Goal: Transaction & Acquisition: Purchase product/service

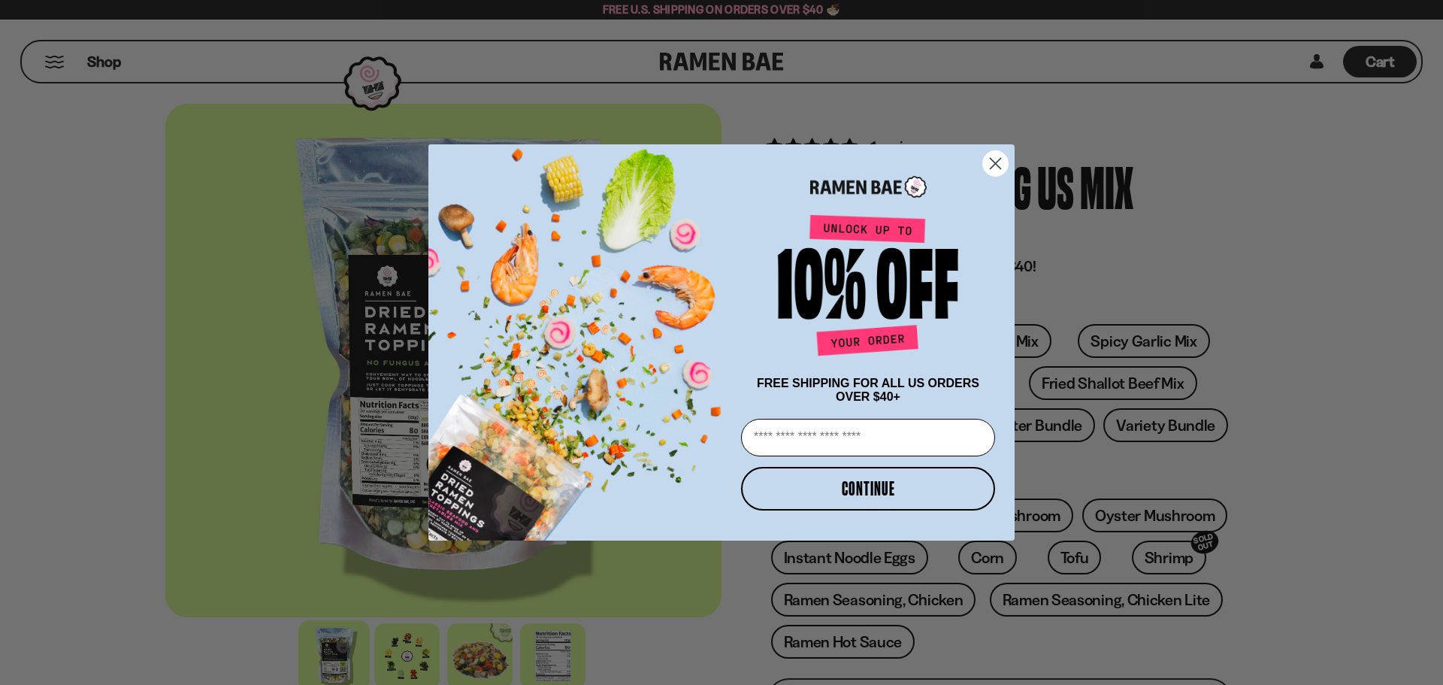
click at [1007, 161] on circle "Close dialog" at bounding box center [995, 163] width 25 height 25
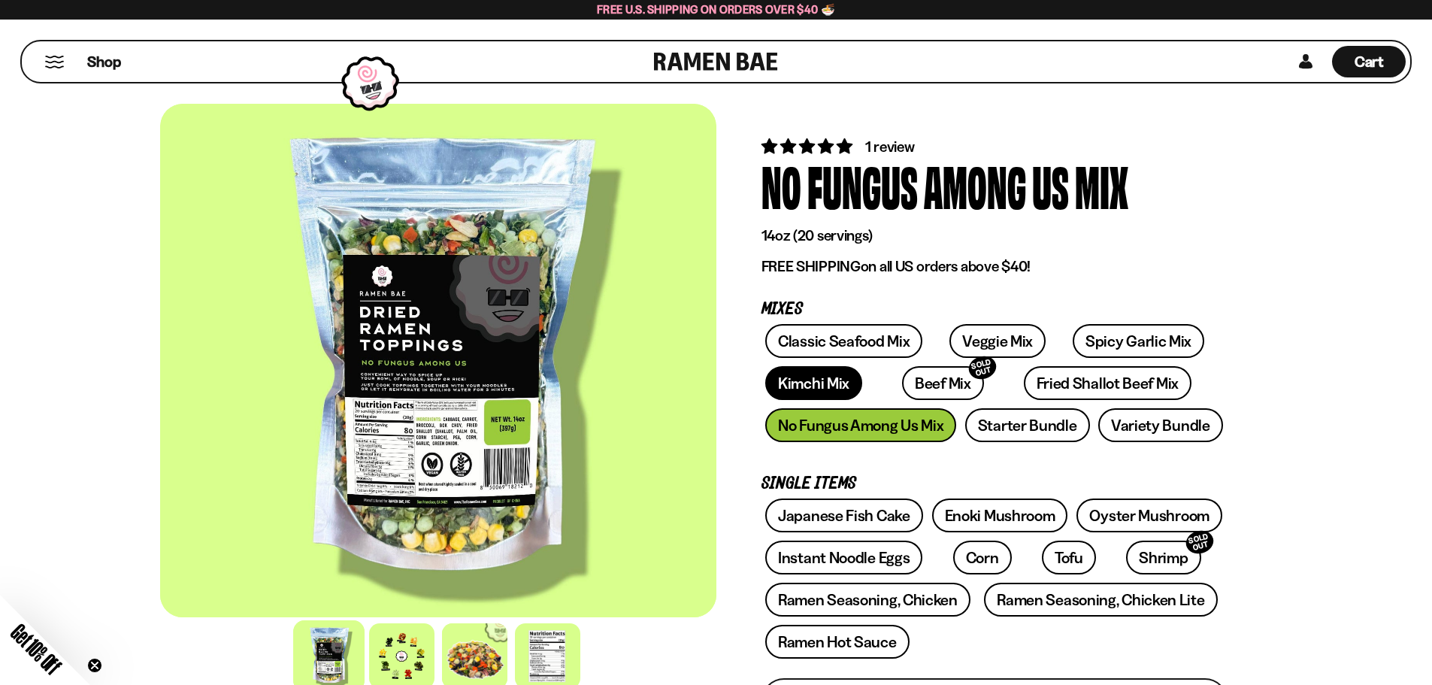
click at [806, 385] on link "Kimchi Mix" at bounding box center [813, 383] width 97 height 34
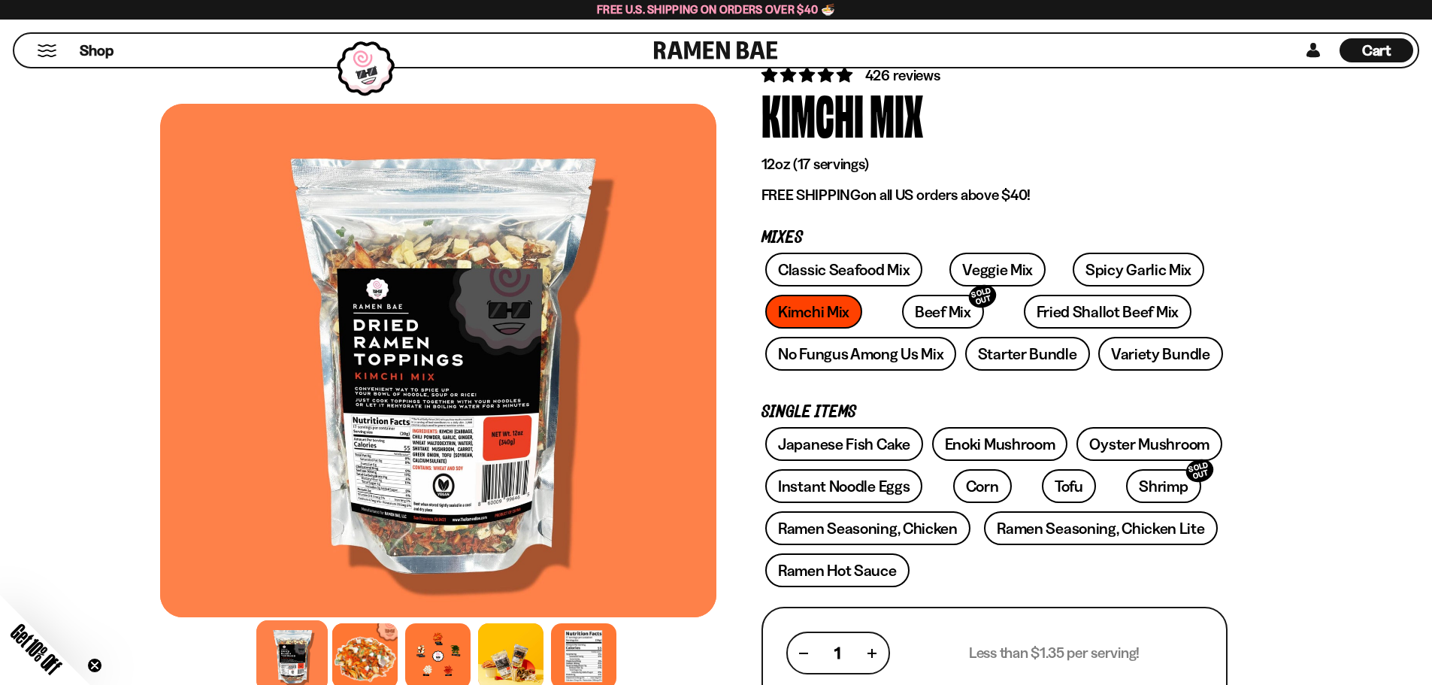
scroll to position [225, 0]
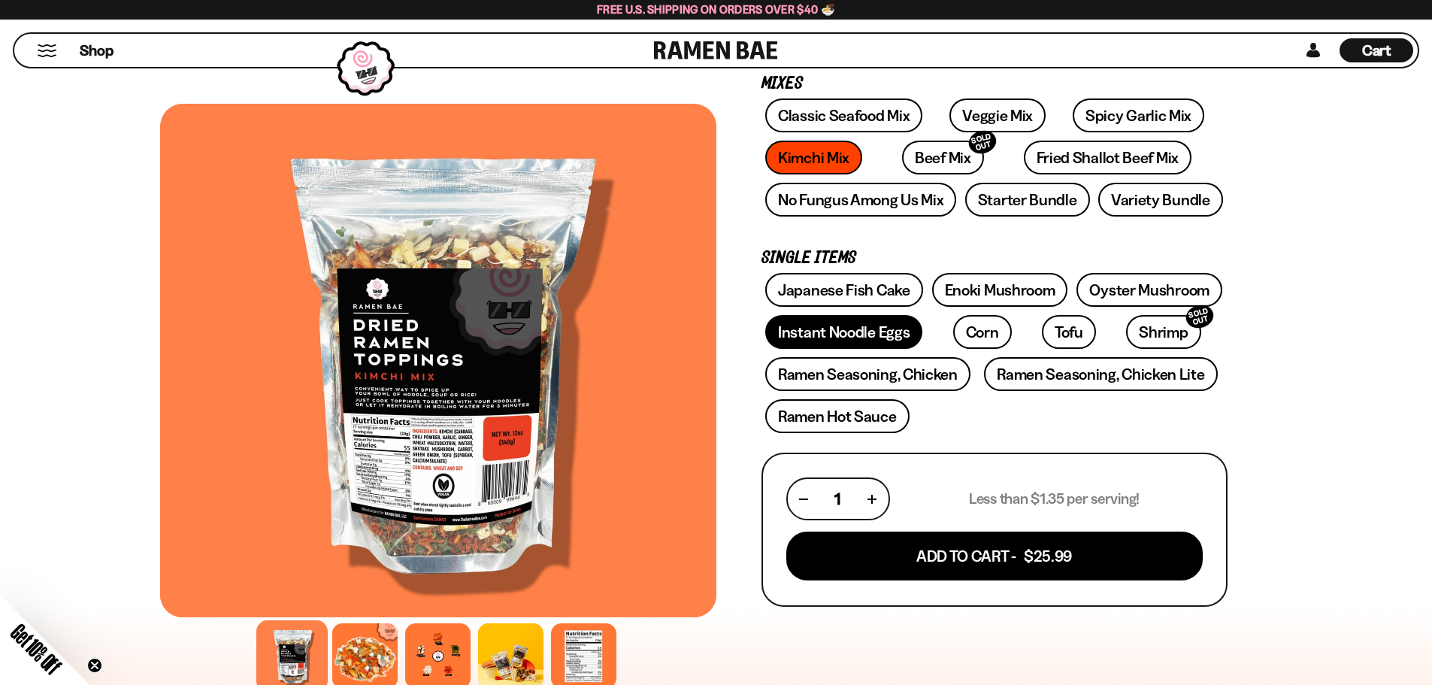
click at [810, 335] on link "Instant Noodle Eggs" at bounding box center [843, 332] width 157 height 34
